Goal: Information Seeking & Learning: Compare options

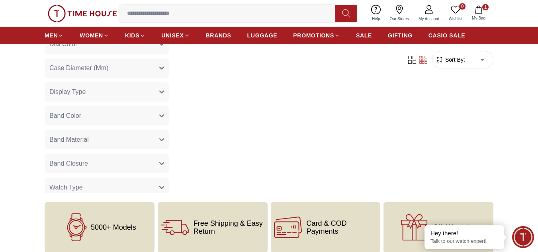
scroll to position [358, 0]
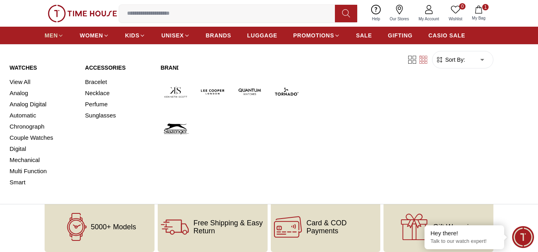
click at [56, 28] on link "MEN" at bounding box center [54, 35] width 19 height 14
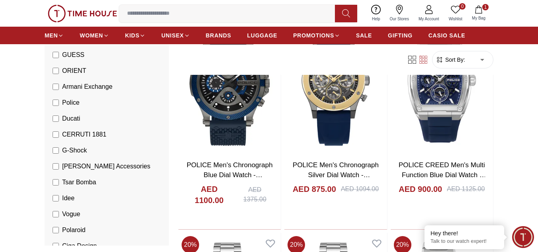
scroll to position [279, 0]
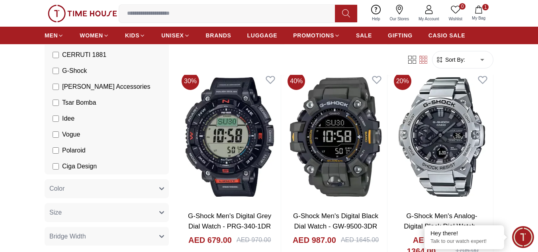
scroll to position [279, 0]
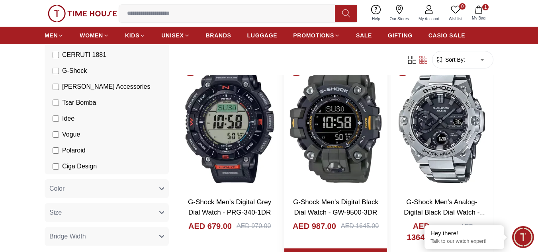
click at [333, 137] on img at bounding box center [335, 122] width 102 height 135
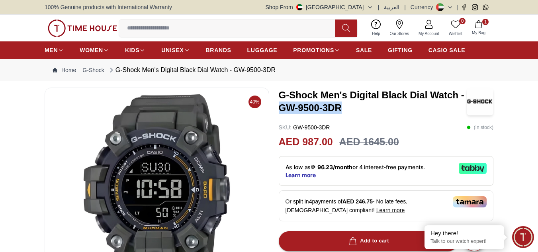
drag, startPoint x: 280, startPoint y: 109, endPoint x: 350, endPoint y: 111, distance: 69.7
click at [350, 111] on h3 "G-Shock Men's Digital Black Dial Watch - GW-9500-3DR" at bounding box center [373, 101] width 188 height 25
copy h3 "GW-9500-3DR"
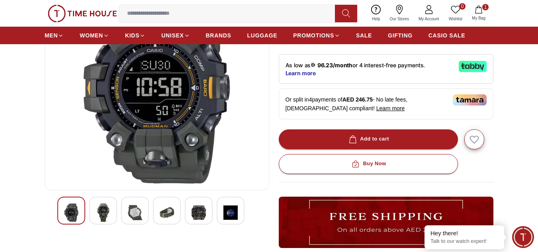
scroll to position [119, 0]
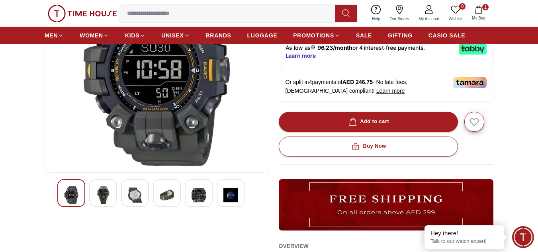
click at [99, 191] on img at bounding box center [103, 195] width 14 height 18
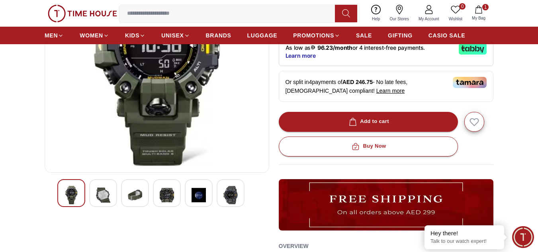
click at [137, 191] on img at bounding box center [135, 195] width 14 height 18
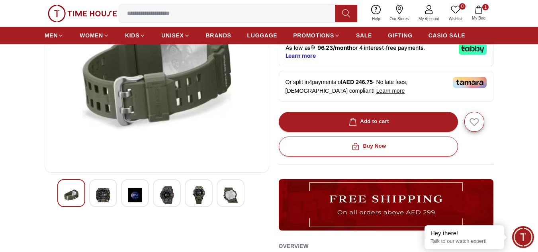
click at [170, 193] on img at bounding box center [167, 195] width 14 height 18
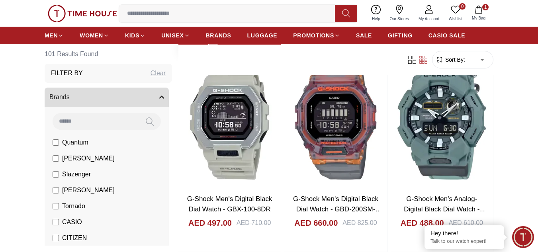
scroll to position [916, 0]
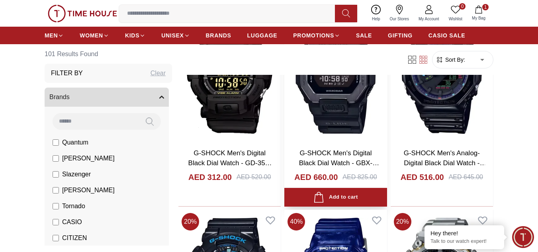
scroll to position [2389, 0]
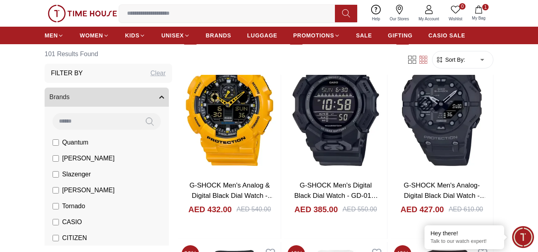
scroll to position [3146, 0]
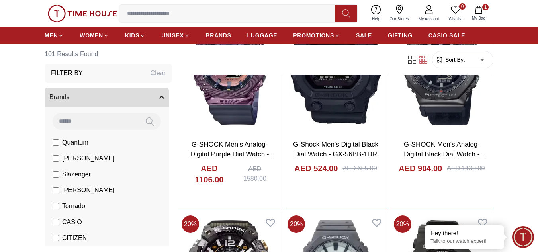
scroll to position [5296, 0]
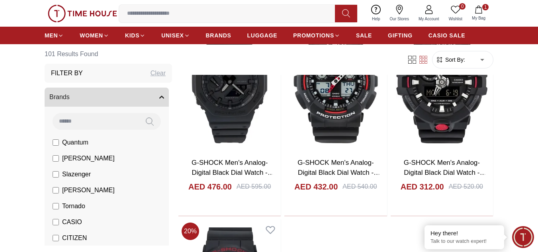
scroll to position [6411, 0]
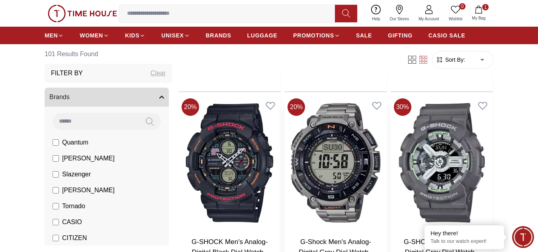
scroll to position [4374, 0]
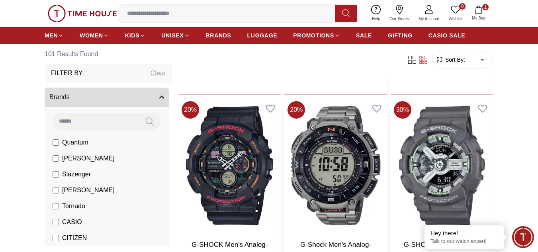
click at [337, 123] on img at bounding box center [335, 165] width 102 height 135
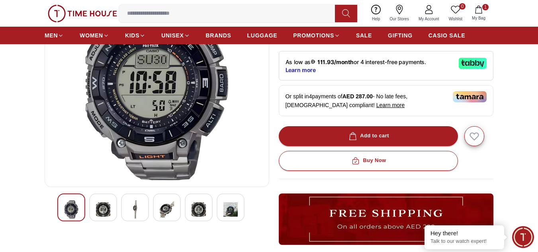
scroll to position [119, 0]
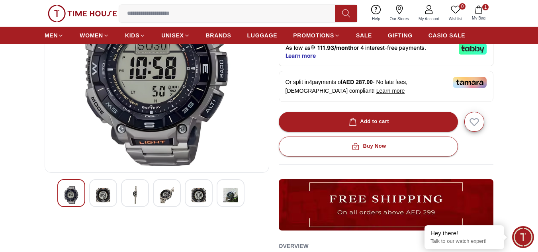
click at [104, 192] on img at bounding box center [103, 195] width 14 height 18
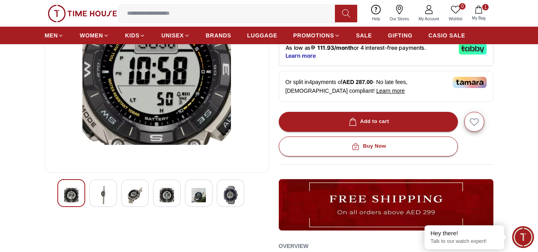
click at [127, 190] on div at bounding box center [135, 193] width 28 height 28
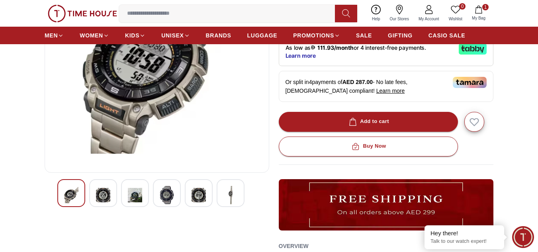
click at [166, 199] on img at bounding box center [167, 195] width 14 height 18
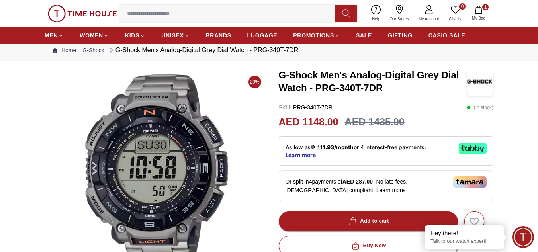
scroll to position [0, 0]
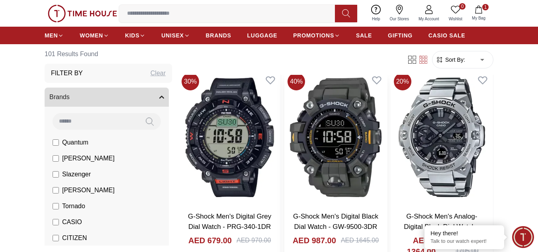
scroll to position [279, 0]
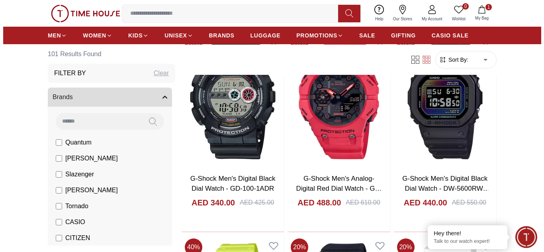
scroll to position [1672, 0]
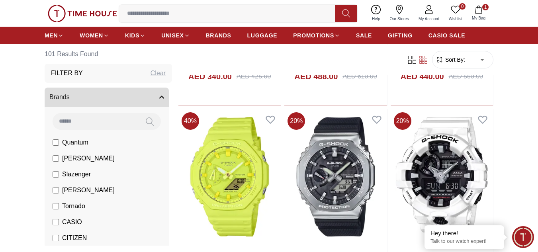
click at [477, 8] on icon "button" at bounding box center [479, 10] width 8 height 8
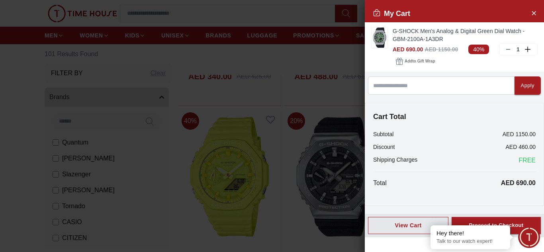
scroll to position [1354, 0]
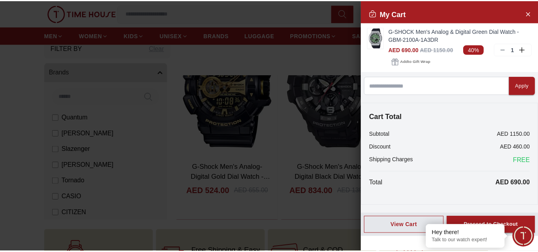
scroll to position [796, 0]
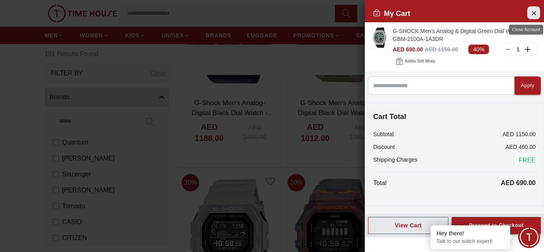
click at [535, 17] on icon "Close Account" at bounding box center [533, 13] width 6 height 10
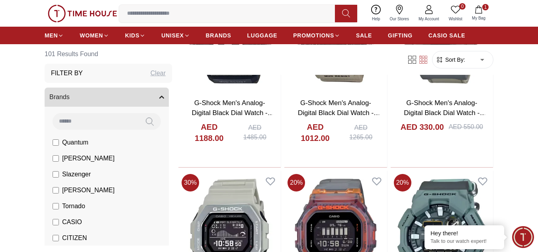
scroll to position [3072, 0]
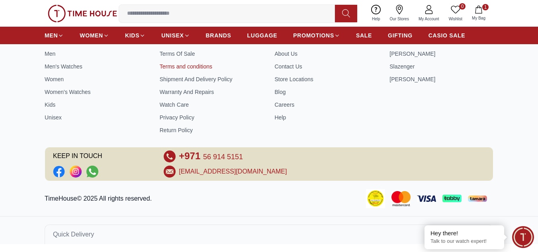
scroll to position [4485, 0]
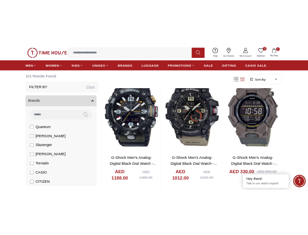
scroll to position [796, 0]
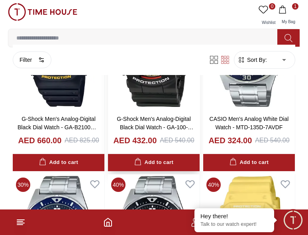
scroll to position [1871, 0]
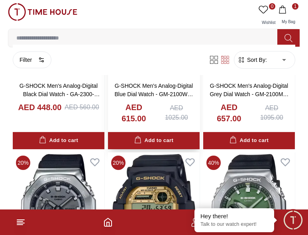
scroll to position [3040, 0]
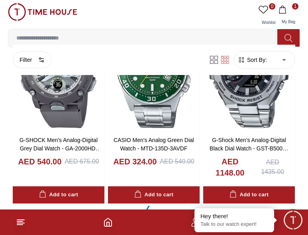
scroll to position [3677, 0]
